Goal: Find contact information: Find contact information

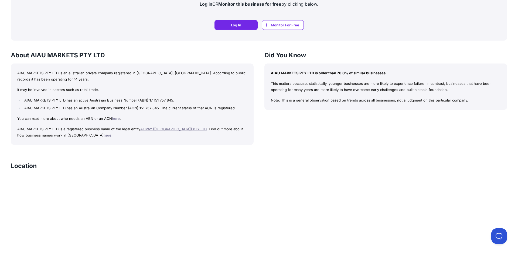
scroll to position [383, 0]
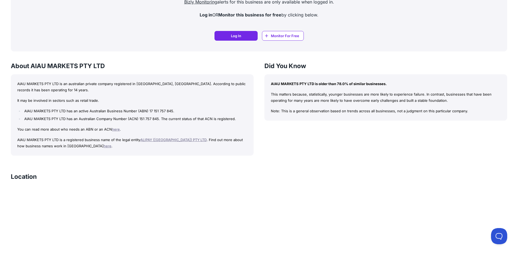
click at [158, 138] on link "ALIPAY (AUSTRALIA) PTY LTD" at bounding box center [173, 140] width 66 height 4
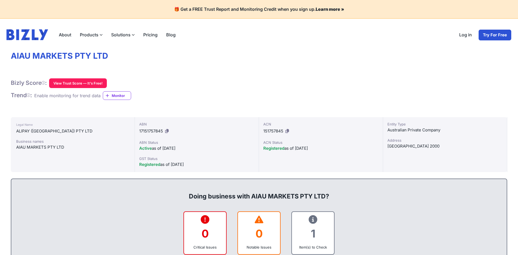
click at [66, 34] on link "About" at bounding box center [64, 34] width 21 height 11
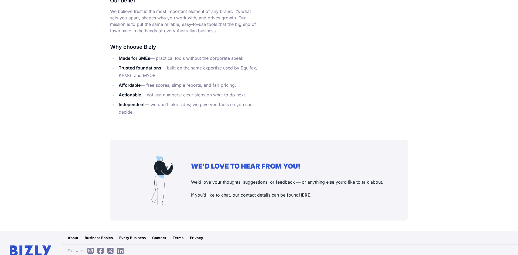
scroll to position [629, 0]
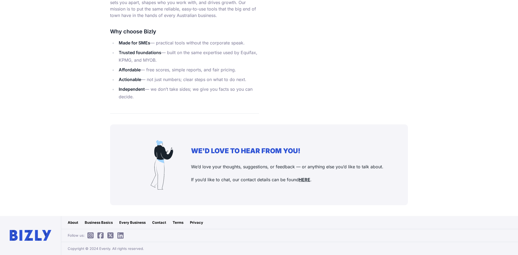
click at [158, 222] on div "Contact" at bounding box center [159, 222] width 14 height 5
